Goal: Task Accomplishment & Management: Use online tool/utility

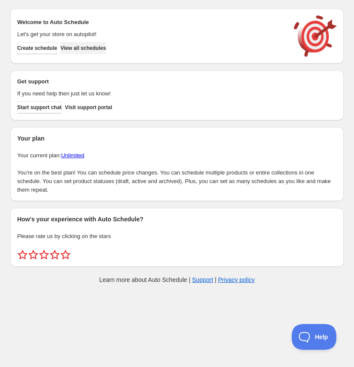
click at [96, 48] on span "View all schedules" at bounding box center [84, 48] width 46 height 7
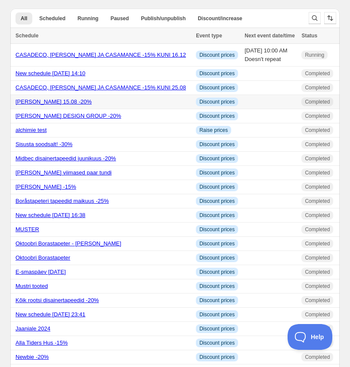
click at [68, 104] on link "Sandberg kuni 15.08 -20%" at bounding box center [53, 101] width 76 height 6
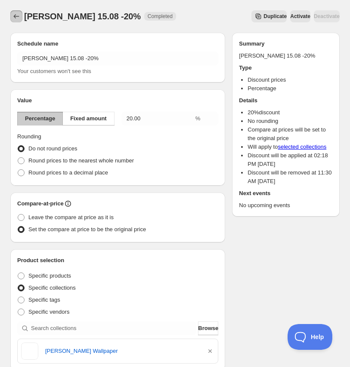
click at [14, 17] on icon "Schedules" at bounding box center [17, 16] width 6 height 4
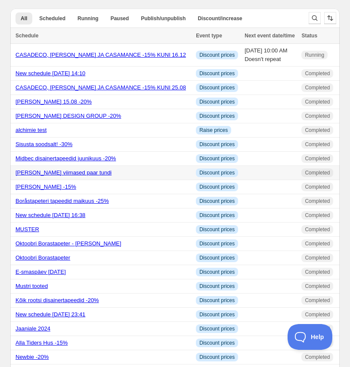
click at [49, 176] on link "SANDBERG viimased paar tundi" at bounding box center [63, 172] width 96 height 6
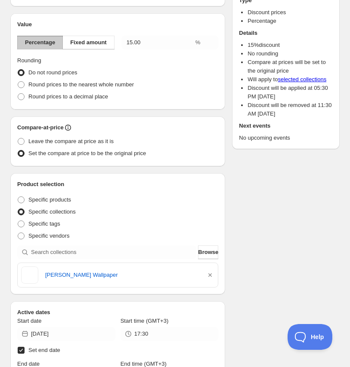
scroll to position [71, 0]
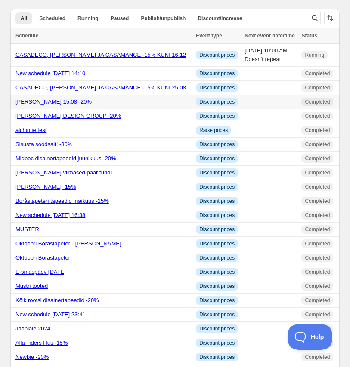
click at [50, 105] on link "Sandberg kuni 15.08 -20%" at bounding box center [53, 101] width 76 height 6
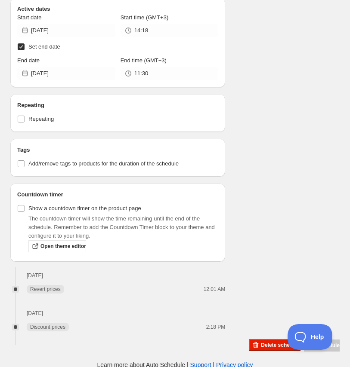
scroll to position [380, 0]
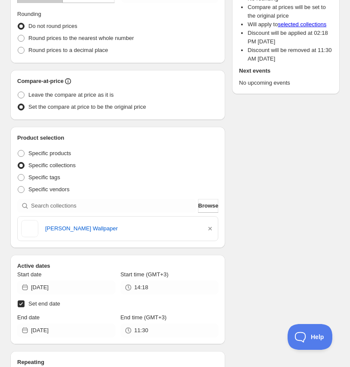
scroll to position [0, 0]
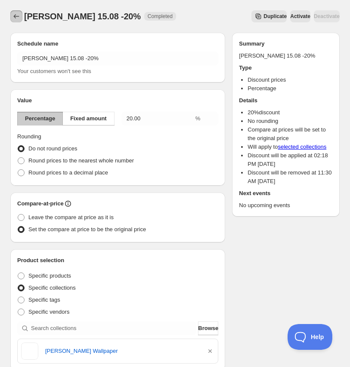
click at [17, 17] on icon "Schedules" at bounding box center [16, 16] width 9 height 9
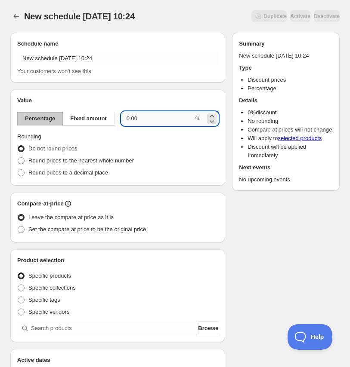
drag, startPoint x: 131, startPoint y: 117, endPoint x: 122, endPoint y: 117, distance: 9.5
click at [122, 117] on input "0.00" at bounding box center [157, 119] width 72 height 14
type input "15"
click at [138, 95] on div "Value Percentage Fixed amount 15 % Rounding Do not round prices Round prices to…" at bounding box center [117, 137] width 215 height 96
click at [65, 231] on span "Set the compare at price to be the original price" at bounding box center [86, 229] width 117 height 6
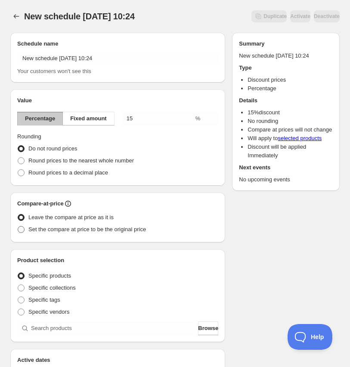
click at [18, 227] on input "Set the compare at price to be the original price" at bounding box center [18, 226] width 0 height 0
radio input "true"
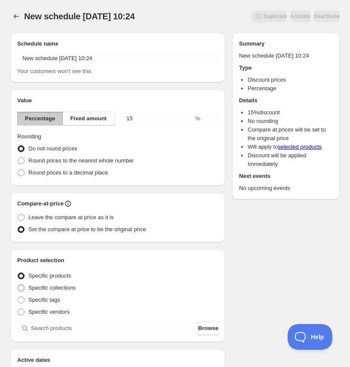
click at [58, 290] on span "Specific collections" at bounding box center [51, 288] width 47 height 6
click at [18, 285] on input "Specific collections" at bounding box center [18, 285] width 0 height 0
radio input "true"
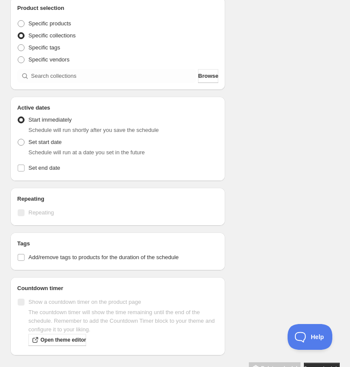
scroll to position [276, 0]
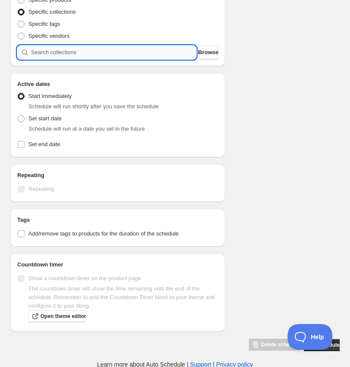
click at [83, 47] on input "search" at bounding box center [113, 53] width 165 height 14
type input "s"
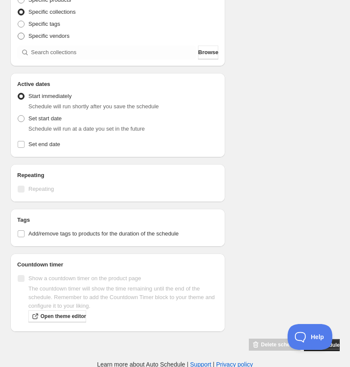
click at [53, 38] on span "Specific vendors" at bounding box center [48, 36] width 41 height 6
click at [18, 33] on input "Specific vendors" at bounding box center [18, 33] width 0 height 0
radio input "true"
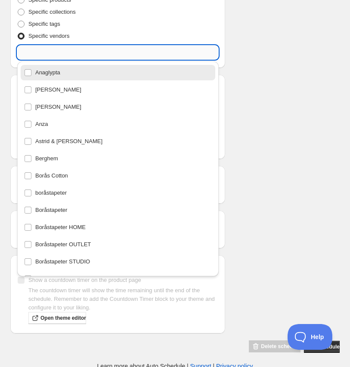
click at [58, 51] on input "text" at bounding box center [117, 53] width 201 height 14
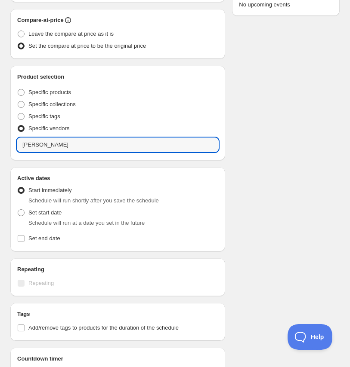
scroll to position [181, 0]
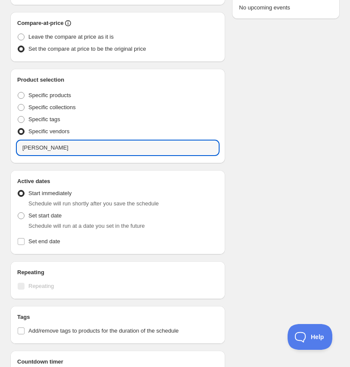
drag, startPoint x: 54, startPoint y: 147, endPoint x: -11, endPoint y: 148, distance: 64.9
click at [0, 148] on html "New schedule Sep 23 2025 10:24. This page is ready New schedule Sep 23 2025 10:…" at bounding box center [175, 2] width 350 height 367
type input "Sa"
click at [34, 108] on span "Specific collections" at bounding box center [51, 107] width 47 height 6
click at [18, 105] on input "Specific collections" at bounding box center [18, 104] width 0 height 0
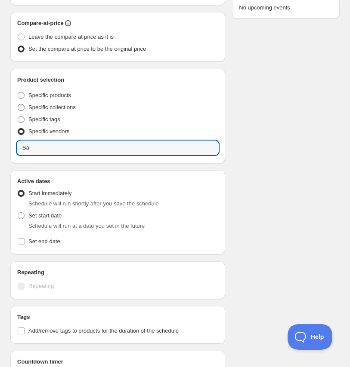
radio input "true"
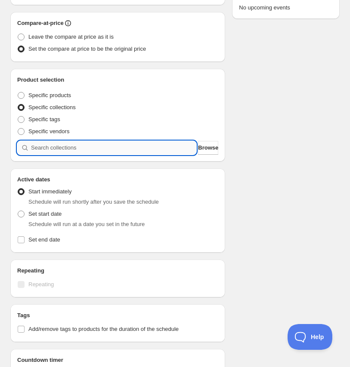
click at [49, 145] on input "search" at bounding box center [113, 148] width 165 height 14
type input "s"
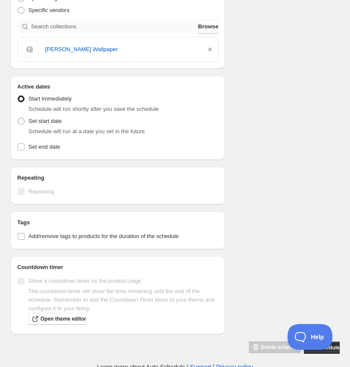
scroll to position [304, 0]
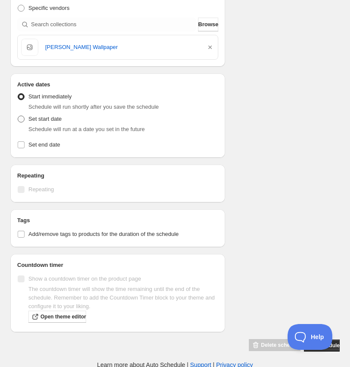
click at [37, 123] on label "Set start date" at bounding box center [39, 119] width 44 height 12
click at [18, 116] on input "Set start date" at bounding box center [18, 116] width 0 height 0
radio input "true"
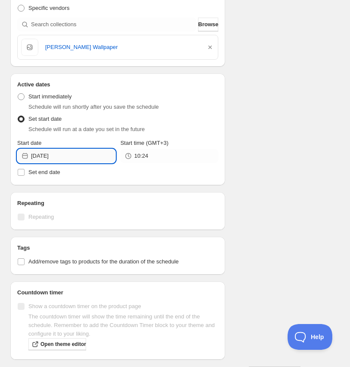
click at [64, 159] on input "2025-09-23" at bounding box center [73, 156] width 84 height 14
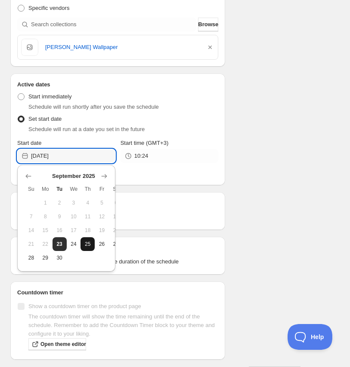
click at [87, 243] on span "25" at bounding box center [87, 244] width 7 height 7
type input "2025-09-25"
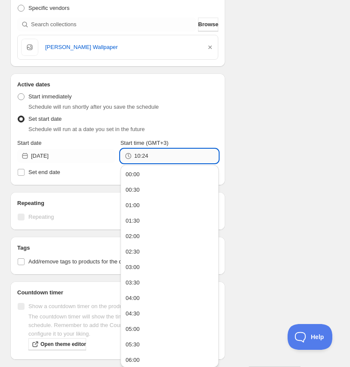
click at [179, 157] on input "10:24" at bounding box center [176, 156] width 84 height 14
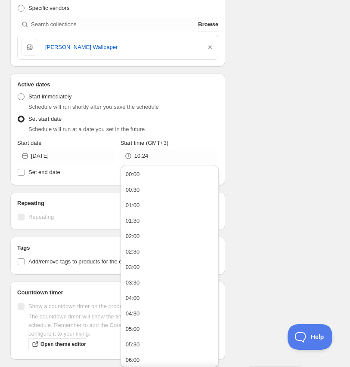
click at [246, 153] on div "Schedule name New schedule Sep 23 2025 10:24 Your customers won't see this Valu…" at bounding box center [171, 51] width 336 height 658
click at [199, 155] on input "10:24" at bounding box center [176, 156] width 84 height 14
click at [174, 176] on button "00:00" at bounding box center [169, 175] width 93 height 14
type input "00:00"
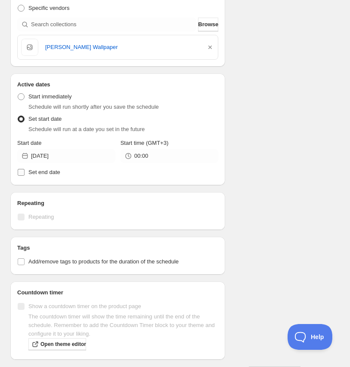
click at [36, 170] on span "Set end date" at bounding box center [44, 172] width 32 height 6
click at [25, 170] on input "Set end date" at bounding box center [21, 172] width 7 height 7
checkbox input "true"
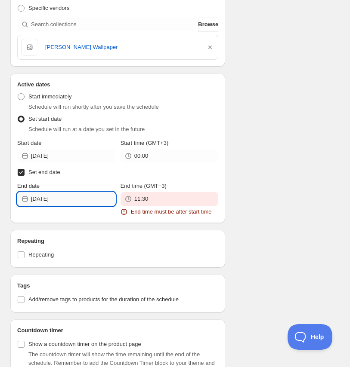
click at [55, 199] on input "2025-09-23" at bounding box center [73, 199] width 84 height 14
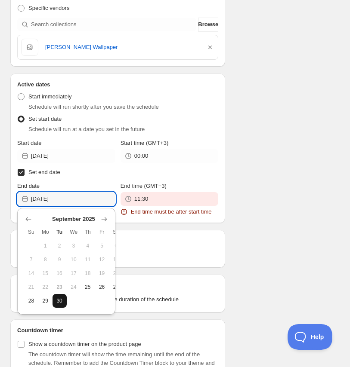
click at [57, 302] on span "30" at bounding box center [59, 301] width 7 height 7
type input "2025-09-30"
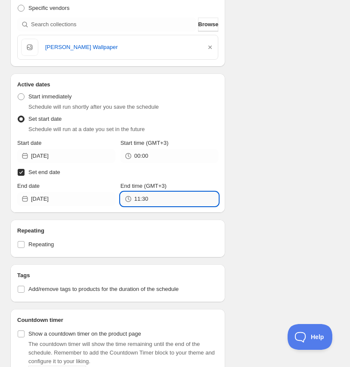
click at [153, 200] on input "11:30" at bounding box center [176, 199] width 84 height 14
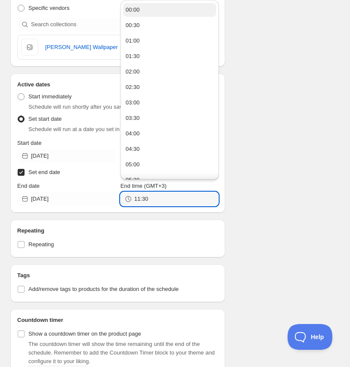
click at [150, 14] on button "00:00" at bounding box center [169, 10] width 93 height 14
type input "00:00"
click at [194, 201] on input "00:00" at bounding box center [176, 199] width 84 height 14
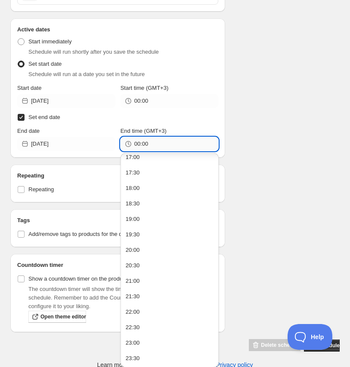
scroll to position [532, 0]
click at [262, 237] on div "Schedule name New schedule Sep 23 2025 10:24 Your customers won't see this Valu…" at bounding box center [171, 10] width 336 height 686
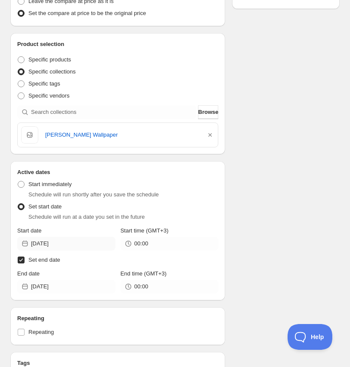
scroll to position [216, 0]
click at [166, 288] on input "00:00" at bounding box center [176, 287] width 84 height 14
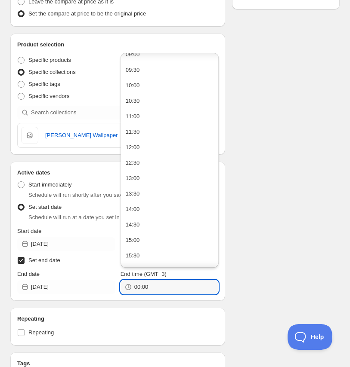
scroll to position [531, 0]
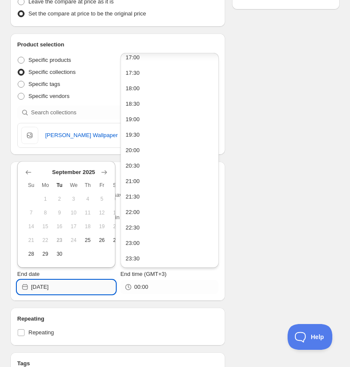
click at [77, 289] on input "2025-09-30" at bounding box center [73, 287] width 84 height 14
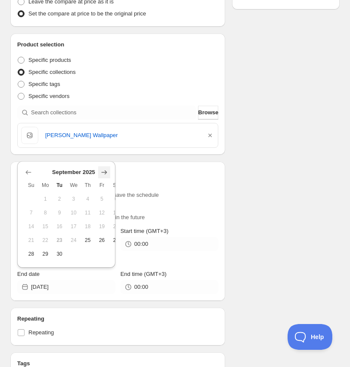
click at [108, 171] on icon "Show next month, October 2025" at bounding box center [104, 172] width 9 height 9
click at [74, 196] on span "1" at bounding box center [73, 199] width 7 height 7
type input "2025-10-01"
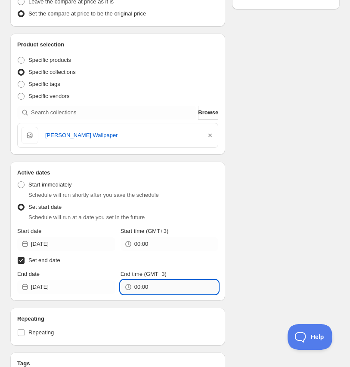
click at [158, 286] on input "00:00" at bounding box center [176, 287] width 84 height 14
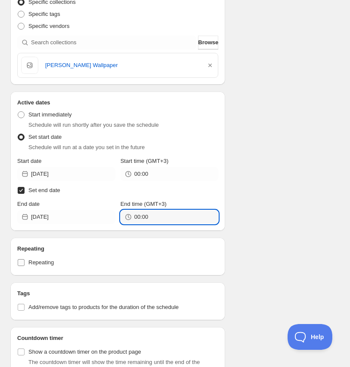
scroll to position [286, 0]
click at [173, 216] on input "00:00" at bounding box center [176, 217] width 84 height 14
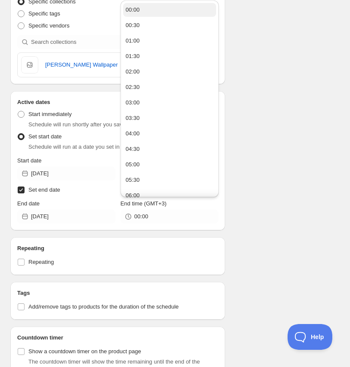
click at [152, 9] on button "00:00" at bounding box center [169, 10] width 93 height 14
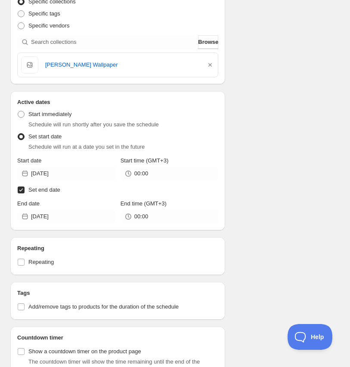
drag, startPoint x: 262, startPoint y: 189, endPoint x: 263, endPoint y: 197, distance: 8.4
click at [262, 190] on div "Schedule name New schedule Sep 23 2025 10:24 Your customers won't see this Valu…" at bounding box center [171, 82] width 336 height 686
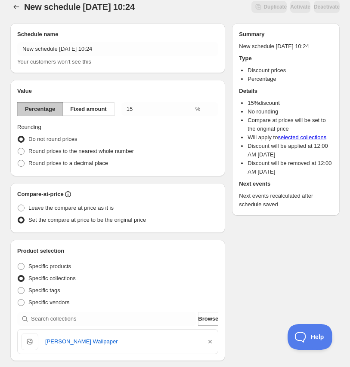
scroll to position [0, 0]
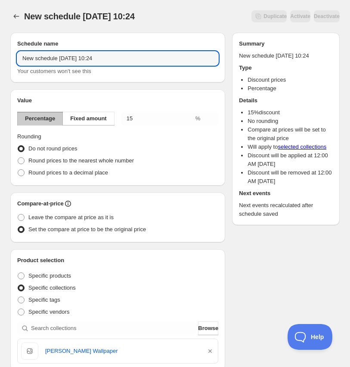
drag, startPoint x: 107, startPoint y: 57, endPoint x: 6, endPoint y: 57, distance: 100.2
click at [6, 57] on div "Schedule name New schedule Sep 23 2025 10:24 Your customers won't see this Valu…" at bounding box center [171, 369] width 336 height 686
type input "SANDBERG -15% kuni 30.09"
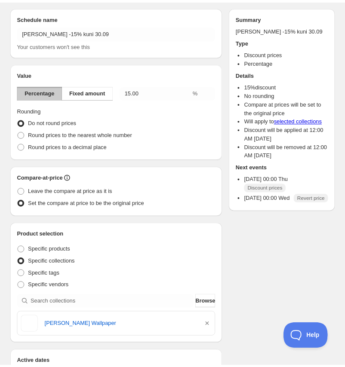
scroll to position [23, 0]
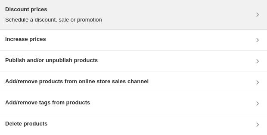
click at [152, 15] on div "Discount prices Schedule a discount, sale or promotion" at bounding box center [133, 14] width 256 height 19
